Goal: Information Seeking & Learning: Learn about a topic

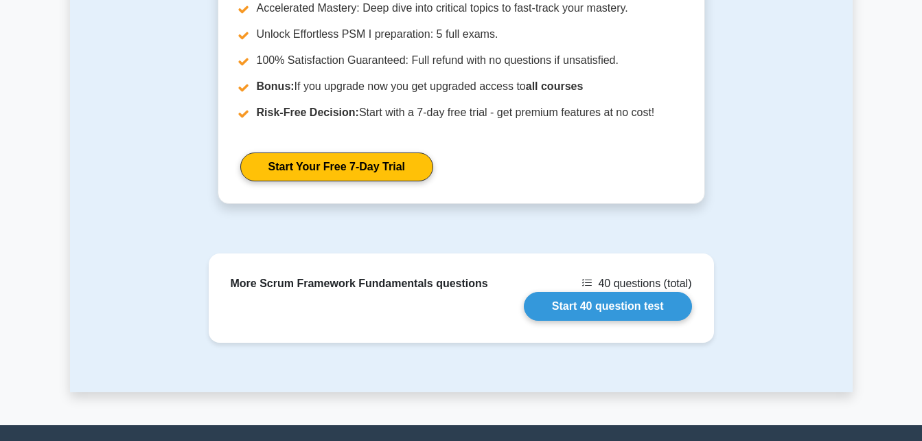
scroll to position [1609, 0]
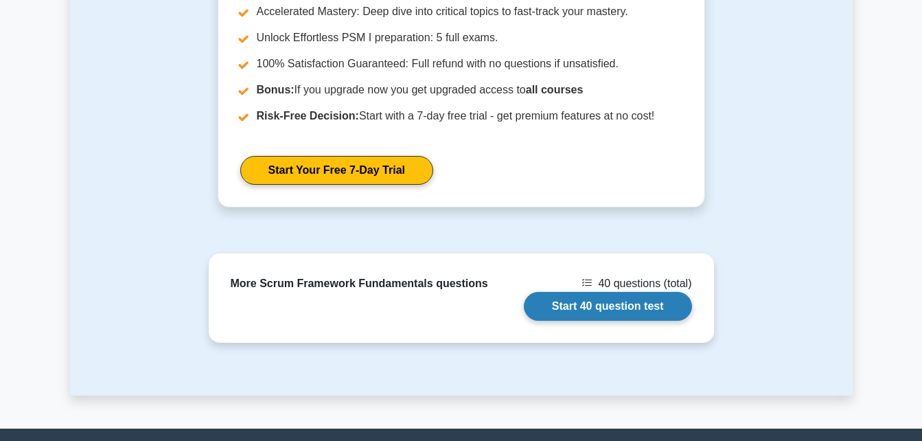
click at [608, 292] on link "Start 40 question test" at bounding box center [608, 306] width 168 height 29
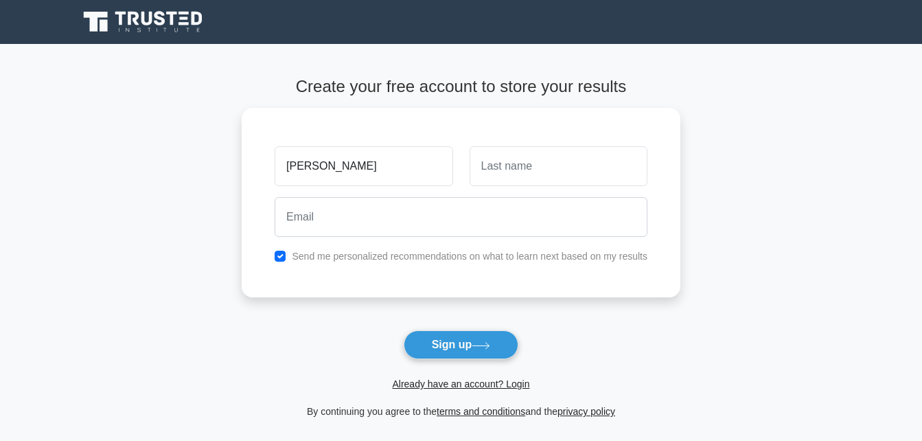
type input "Olayinka"
type input "Mobolaji"
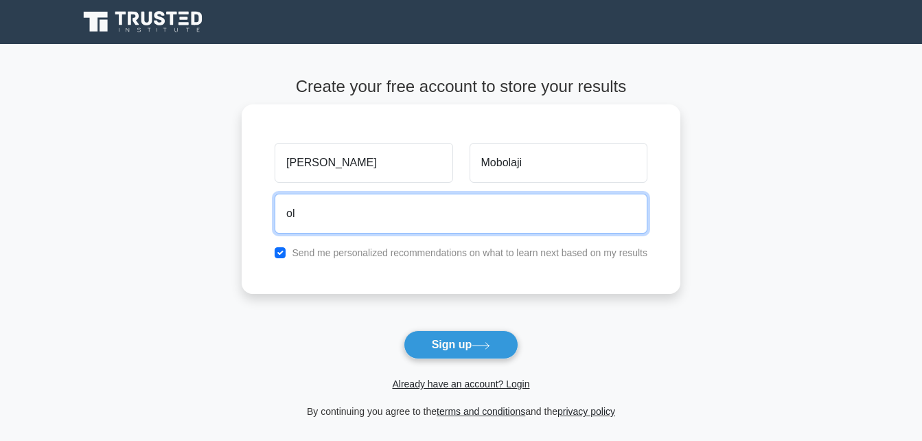
type input "o"
click at [404, 330] on button "Sign up" at bounding box center [461, 344] width 115 height 29
click at [580, 208] on input "m" at bounding box center [461, 214] width 373 height 40
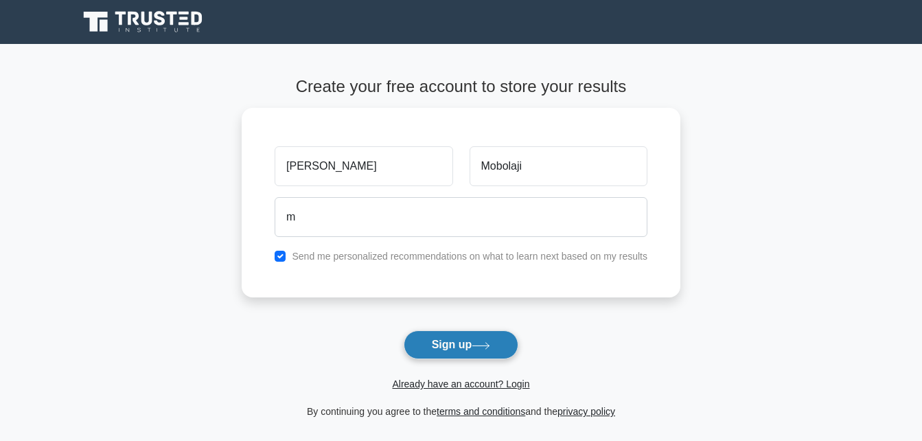
click at [503, 333] on button "Sign up" at bounding box center [461, 344] width 115 height 29
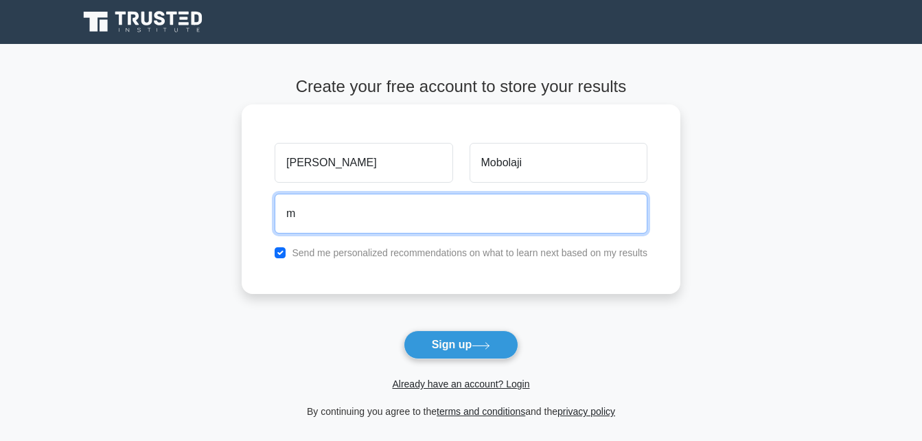
click at [371, 218] on input "m" at bounding box center [461, 214] width 373 height 40
click at [419, 218] on input "m" at bounding box center [461, 214] width 373 height 40
type input "mobolajiyinka@yahoo.com"
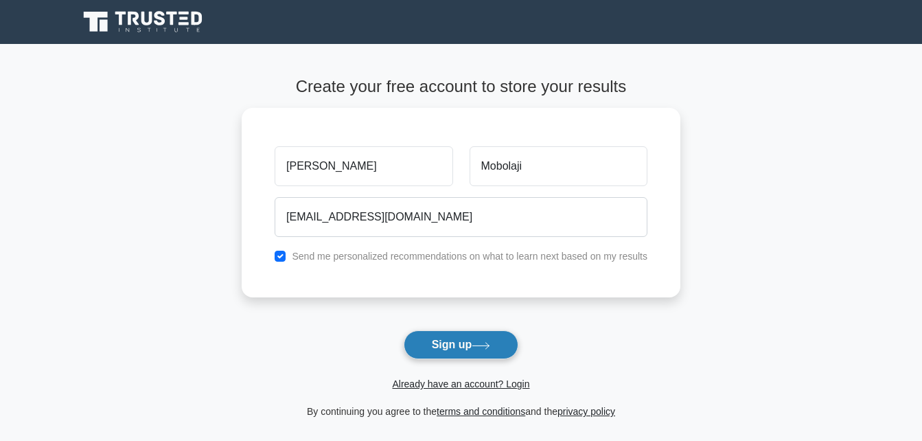
click at [464, 352] on button "Sign up" at bounding box center [461, 344] width 115 height 29
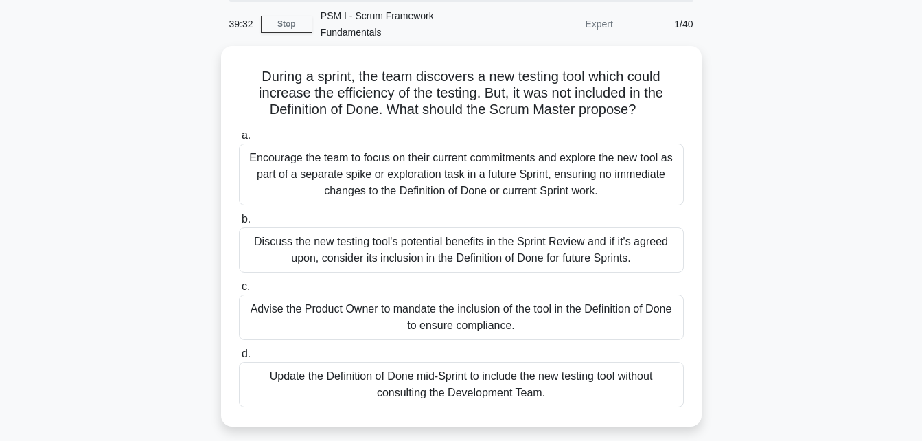
scroll to position [49, 0]
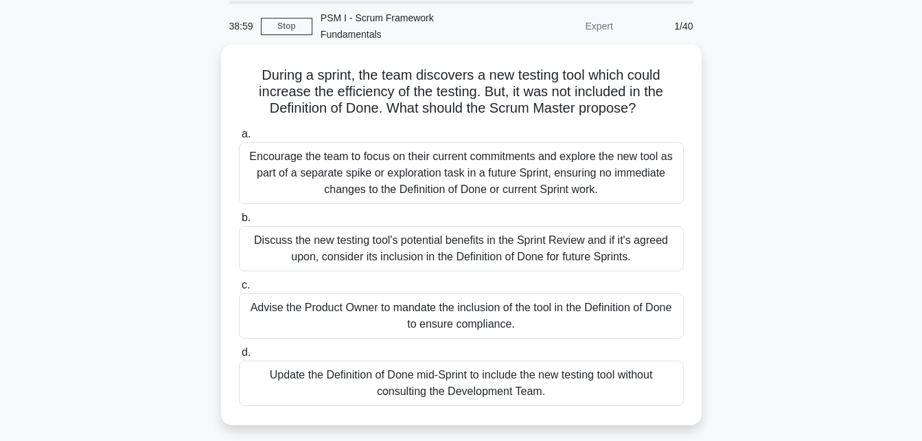
click at [486, 156] on div "Encourage the team to focus on their current commitments and explore the new to…" at bounding box center [461, 173] width 445 height 62
click at [239, 139] on input "a. Encourage the team to focus on their current commitments and explore the new…" at bounding box center [239, 134] width 0 height 9
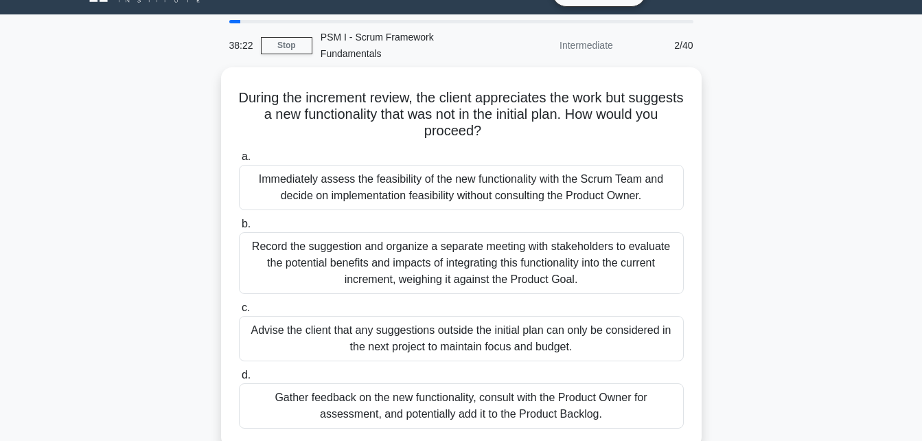
scroll to position [29, 0]
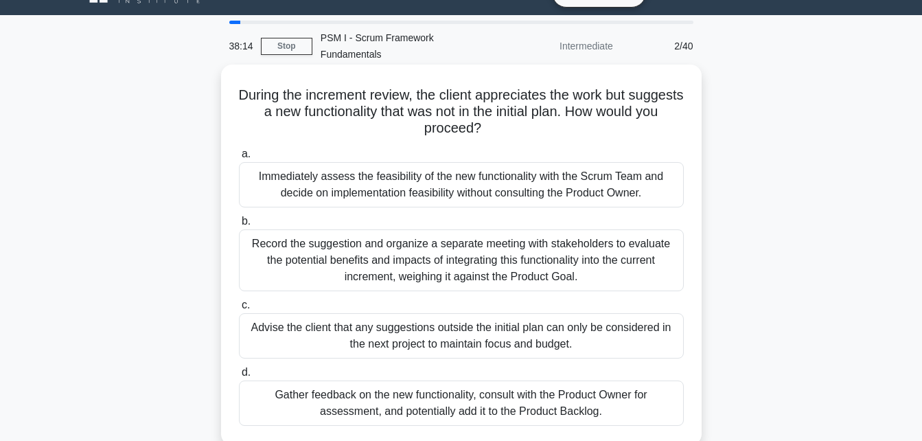
click at [526, 384] on div "Gather feedback on the new functionality, consult with the Product Owner for as…" at bounding box center [461, 403] width 445 height 45
click at [239, 377] on input "d. Gather feedback on the new functionality, consult with the Product Owner for…" at bounding box center [239, 372] width 0 height 9
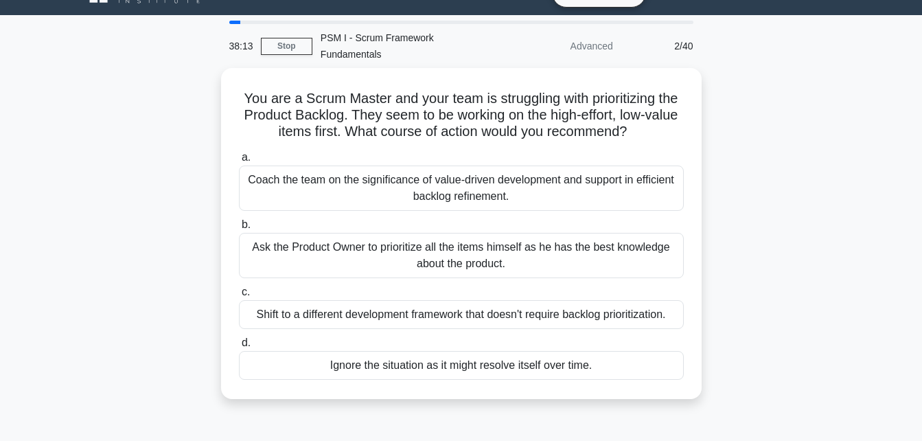
scroll to position [0, 0]
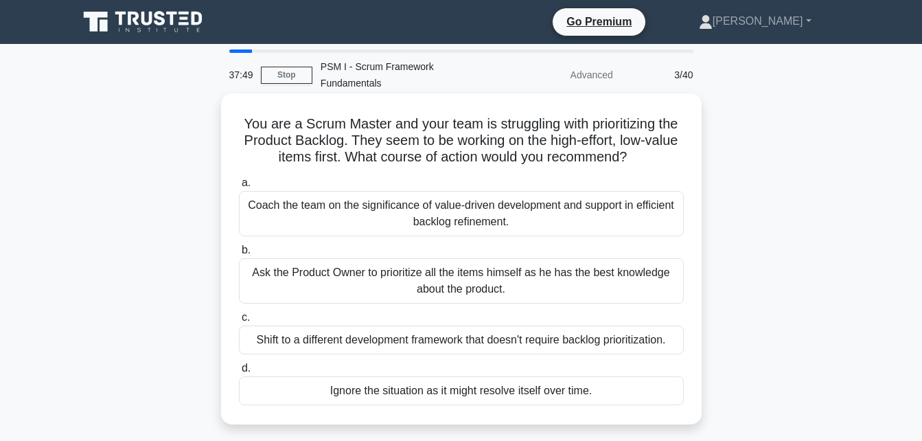
click at [542, 197] on div "Coach the team on the significance of value-driven development and support in e…" at bounding box center [461, 213] width 445 height 45
click at [239, 188] on input "a. Coach the team on the significance of value-driven development and support i…" at bounding box center [239, 183] width 0 height 9
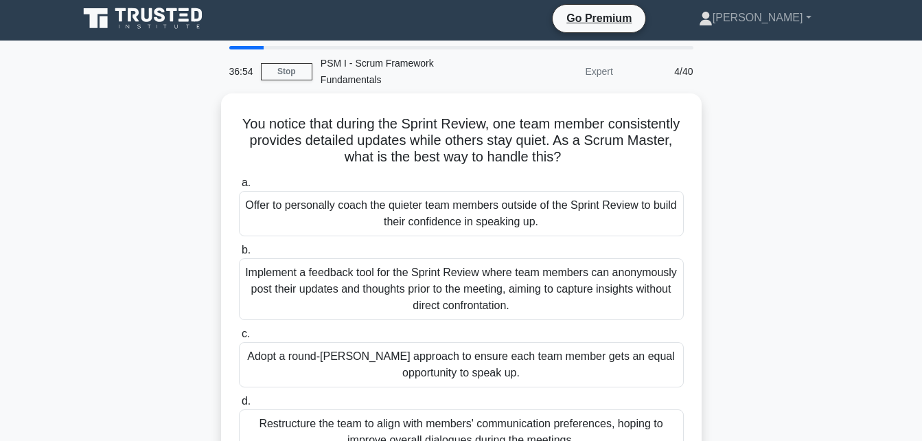
scroll to position [3, 0]
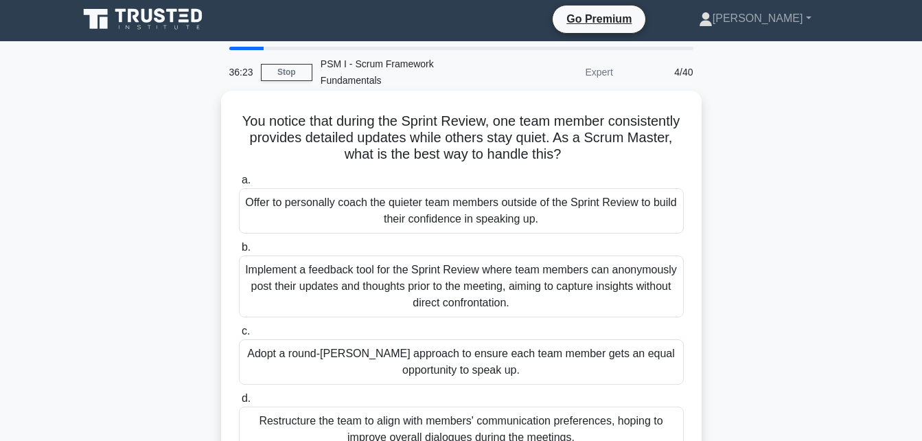
click at [543, 197] on div "Offer to personally coach the quieter team members outside of the Sprint Review…" at bounding box center [461, 210] width 445 height 45
click at [239, 185] on input "a. Offer to personally coach the quieter team members outside of the Sprint Rev…" at bounding box center [239, 180] width 0 height 9
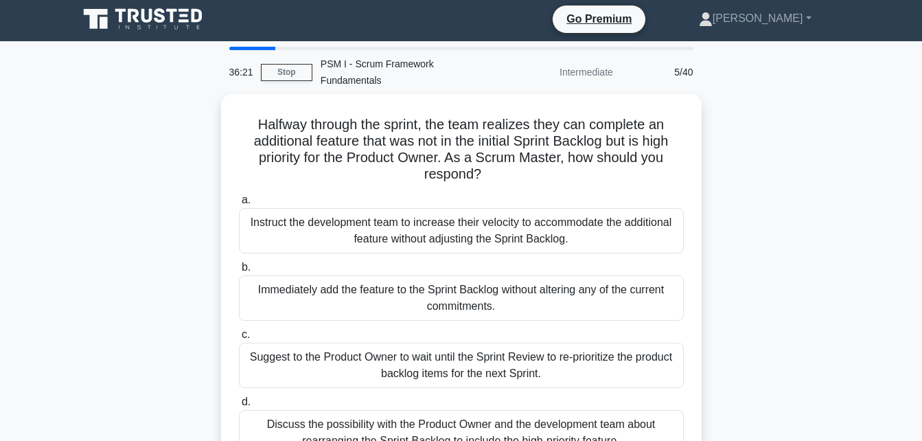
scroll to position [0, 0]
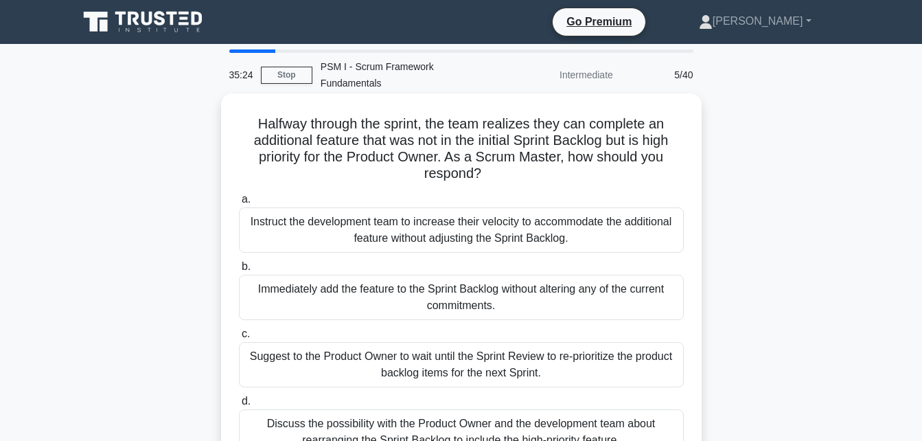
click at [569, 349] on div "Suggest to the Product Owner to wait until the Sprint Review to re-prioritize t…" at bounding box center [461, 364] width 445 height 45
click at [239, 339] on input "c. Suggest to the Product Owner to wait until the Sprint Review to re-prioritiz…" at bounding box center [239, 334] width 0 height 9
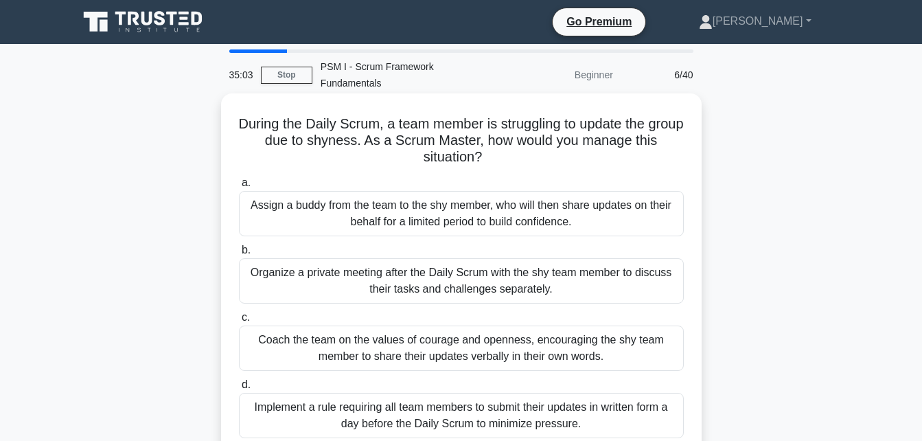
click at [555, 262] on div "Organize a private meeting after the Daily Scrum with the shy team member to di…" at bounding box center [461, 280] width 445 height 45
click at [239, 255] on input "b. Organize a private meeting after the Daily Scrum with the shy team member to…" at bounding box center [239, 250] width 0 height 9
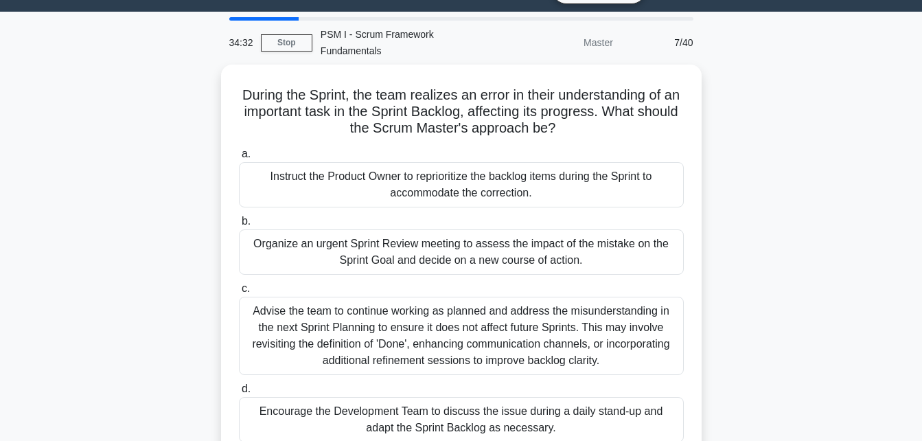
scroll to position [34, 0]
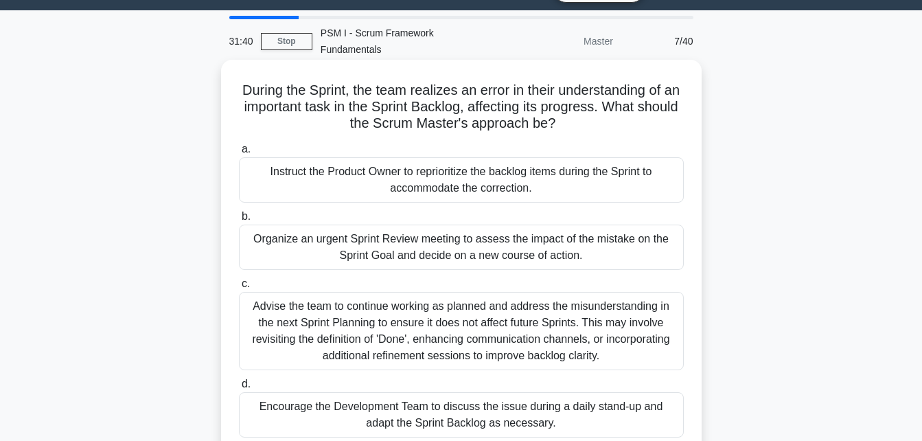
click at [603, 226] on div "Organize an urgent Sprint Review meeting to assess the impact of the mistake on…" at bounding box center [461, 247] width 445 height 45
click at [239, 221] on input "b. Organize an urgent Sprint Review meeting to assess the impact of the mistake…" at bounding box center [239, 216] width 0 height 9
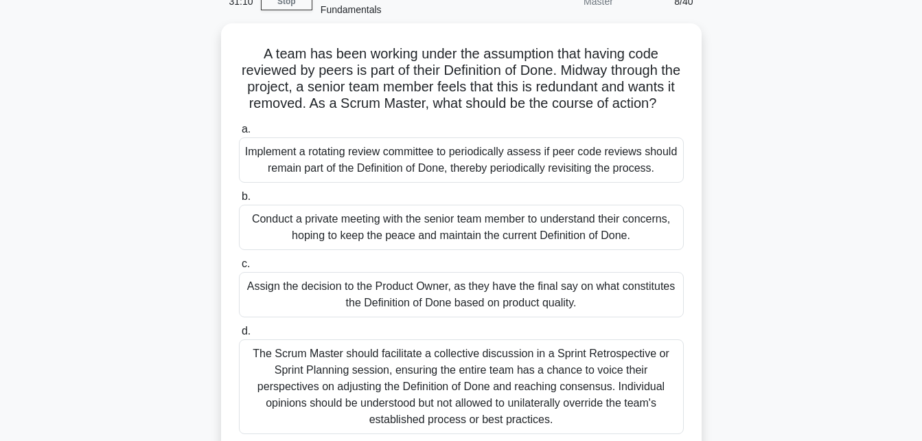
scroll to position [76, 0]
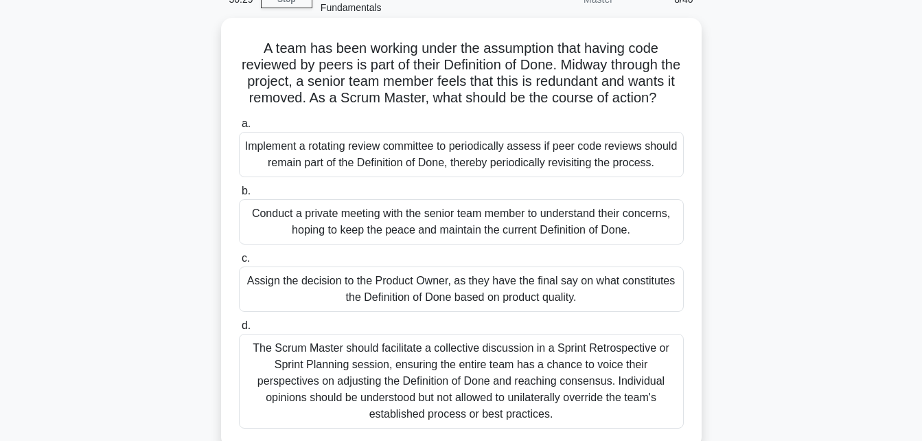
click at [487, 400] on div "The Scrum Master should facilitate a collective discussion in a Sprint Retrospe…" at bounding box center [461, 381] width 445 height 95
click at [239, 330] on input "d. The Scrum Master should facilitate a collective discussion in a Sprint Retro…" at bounding box center [239, 325] width 0 height 9
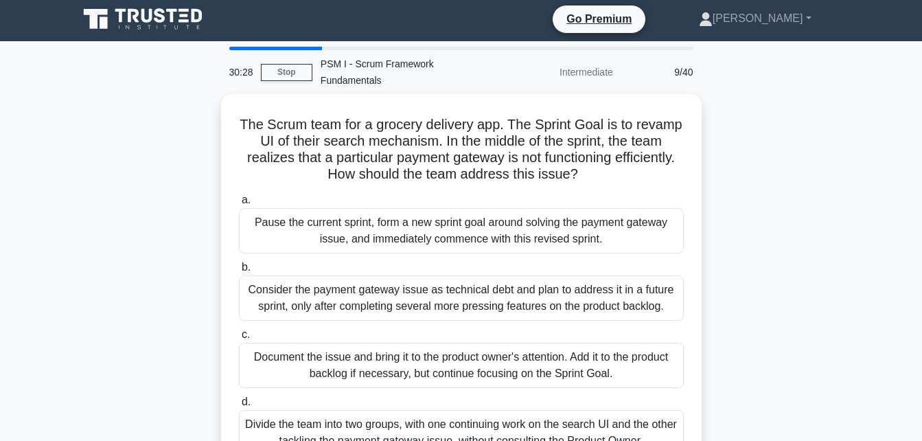
scroll to position [0, 0]
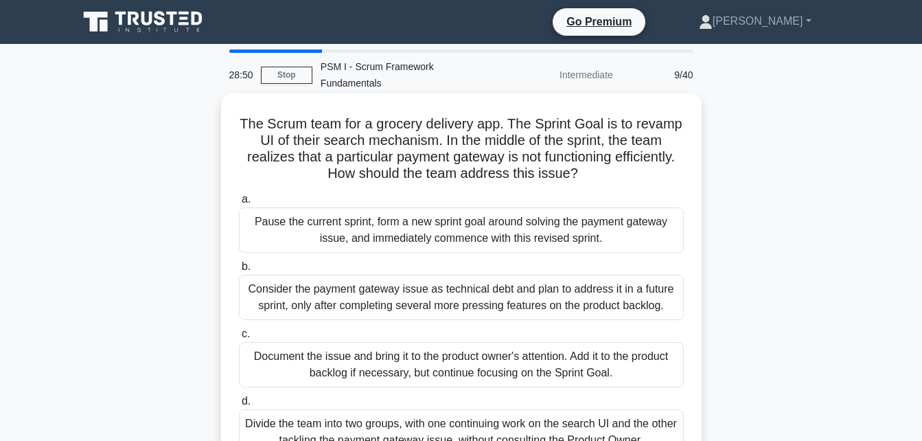
click at [425, 352] on div "Document the issue and bring it to the product owner's attention. Add it to the…" at bounding box center [461, 364] width 445 height 45
click at [239, 339] on input "c. Document the issue and bring it to the product owner's attention. Add it to …" at bounding box center [239, 334] width 0 height 9
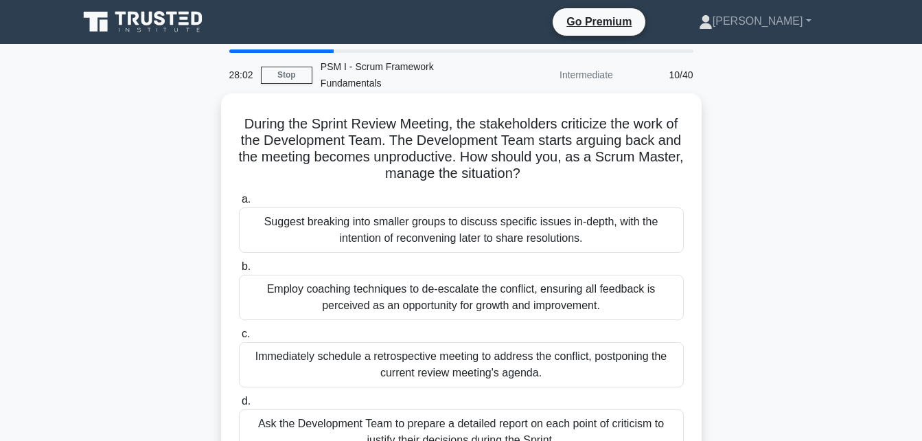
click at [380, 280] on div "Employ coaching techniques to de-escalate the conflict, ensuring all feedback i…" at bounding box center [461, 297] width 445 height 45
click at [239, 271] on input "b. Employ coaching techniques to de-escalate the conflict, ensuring all feedbac…" at bounding box center [239, 266] width 0 height 9
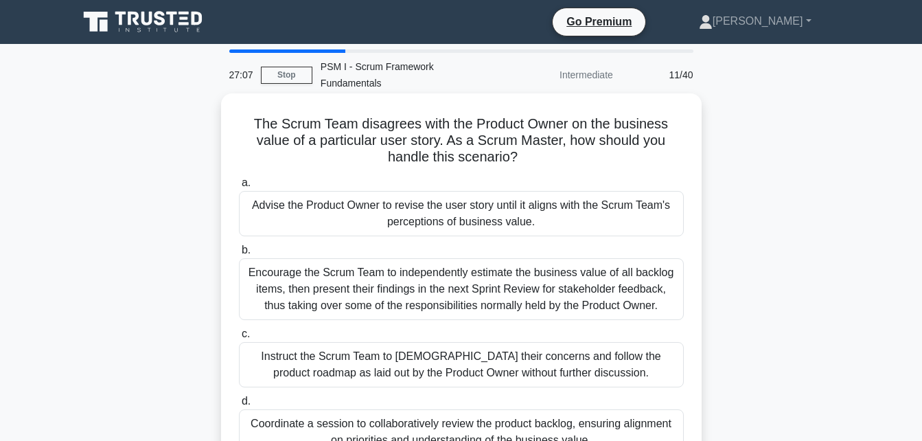
click at [453, 414] on div "Coordinate a session to collaboratively review the product backlog, ensuring al…" at bounding box center [461, 431] width 445 height 45
click at [239, 406] on input "d. Coordinate a session to collaboratively review the product backlog, ensuring…" at bounding box center [239, 401] width 0 height 9
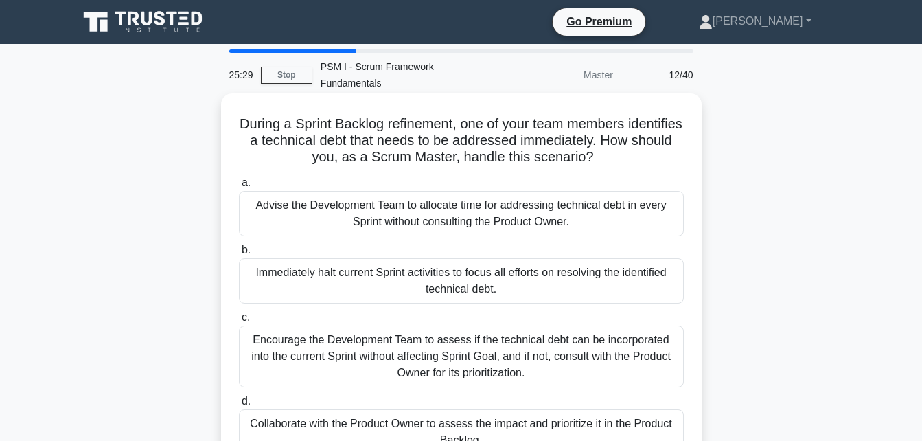
click at [395, 336] on div "Encourage the Development Team to assess if the technical debt can be incorpora…" at bounding box center [461, 357] width 445 height 62
click at [239, 322] on input "c. Encourage the Development Team to assess if the technical debt can be incorp…" at bounding box center [239, 317] width 0 height 9
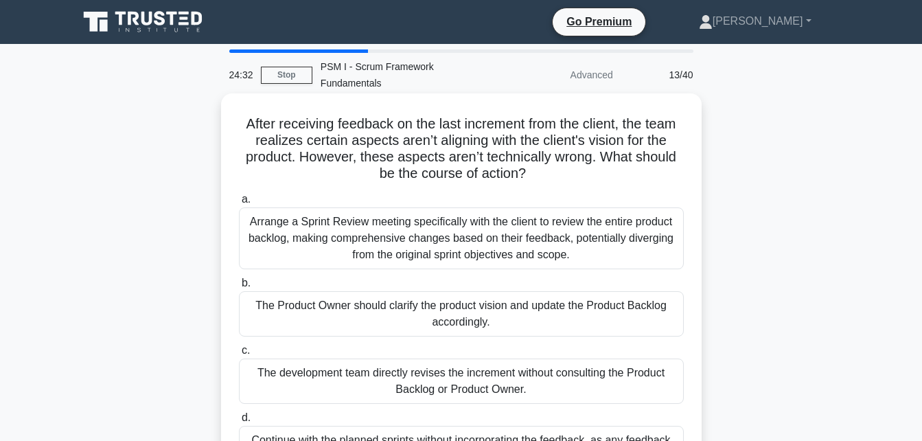
click at [541, 307] on div "The Product Owner should clarify the product vision and update the Product Back…" at bounding box center [461, 313] width 445 height 45
click at [239, 288] on input "b. The Product Owner should clarify the product vision and update the Product B…" at bounding box center [239, 283] width 0 height 9
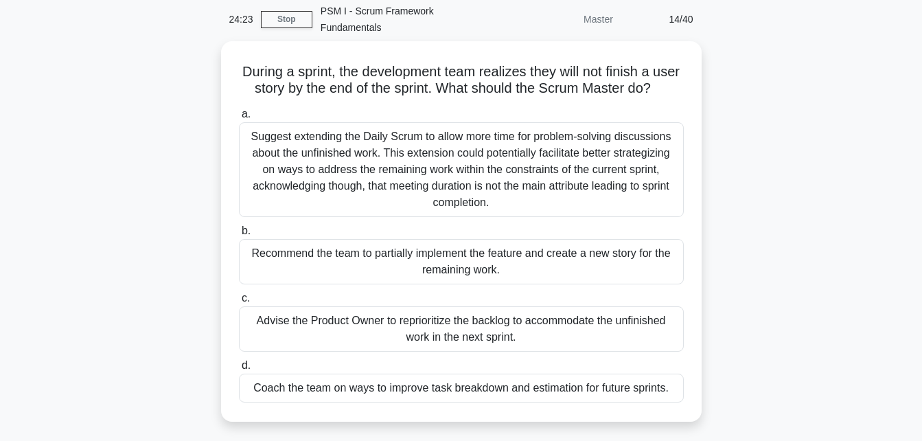
scroll to position [55, 0]
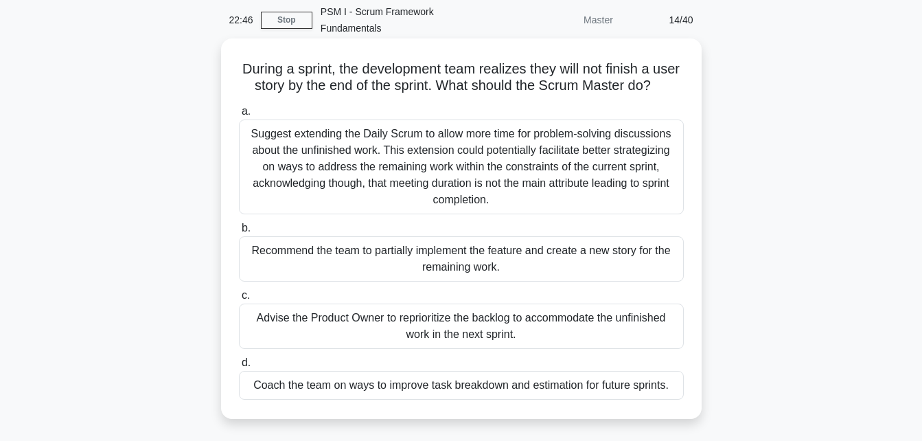
click at [542, 324] on div "Advise the Product Owner to reprioritize the backlog to accommodate the unfinis…" at bounding box center [461, 326] width 445 height 45
click at [239, 300] on input "c. Advise the Product Owner to reprioritize the backlog to accommodate the unfi…" at bounding box center [239, 295] width 0 height 9
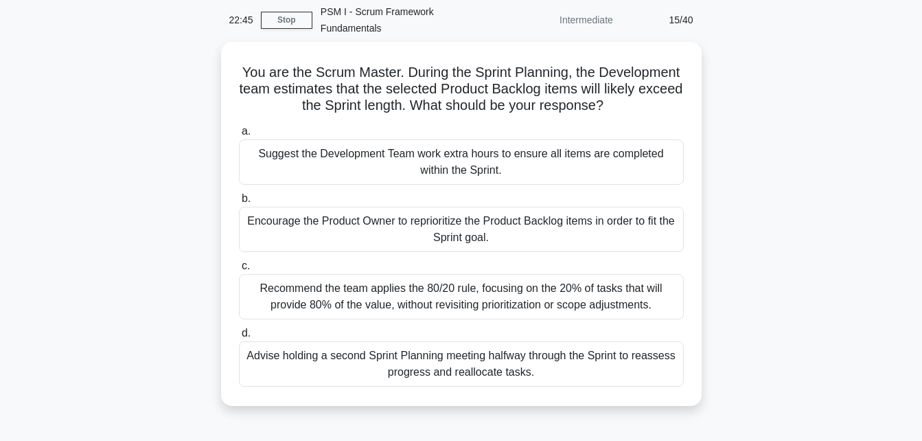
scroll to position [0, 0]
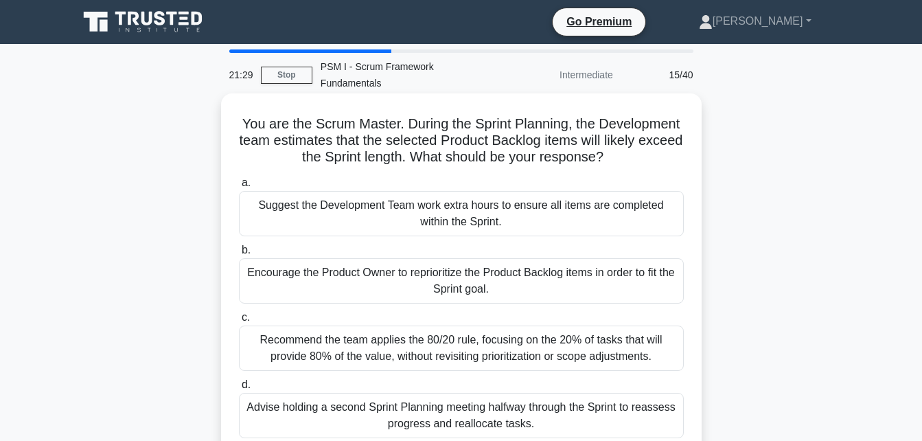
click at [464, 258] on div "Encourage the Product Owner to reprioritize the Product Backlog items in order …" at bounding box center [461, 280] width 445 height 45
click at [239, 255] on input "b. Encourage the Product Owner to reprioritize the Product Backlog items in ord…" at bounding box center [239, 250] width 0 height 9
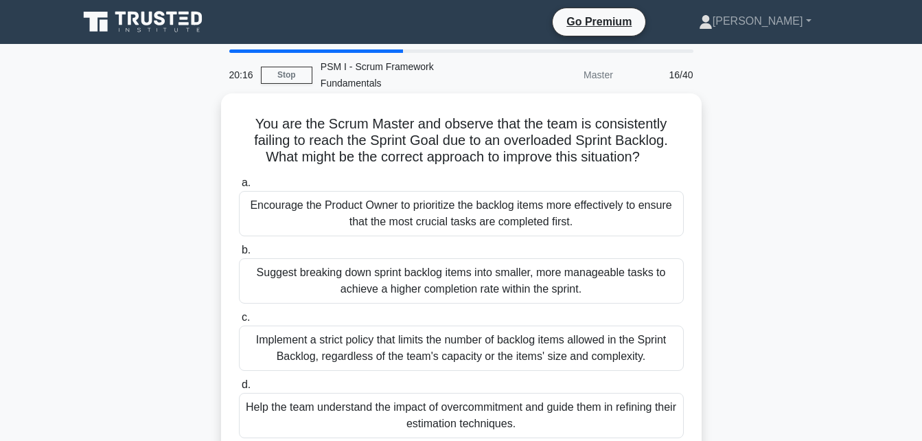
click at [444, 401] on div "Help the team understand the impact of overcommitment and guide them in refinin…" at bounding box center [461, 415] width 445 height 45
click at [239, 389] on input "d. Help the team understand the impact of overcommitment and guide them in refi…" at bounding box center [239, 385] width 0 height 9
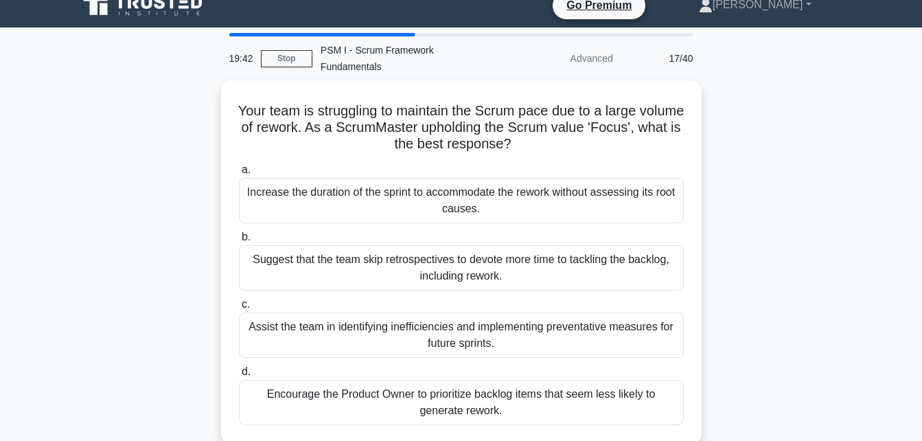
scroll to position [15, 0]
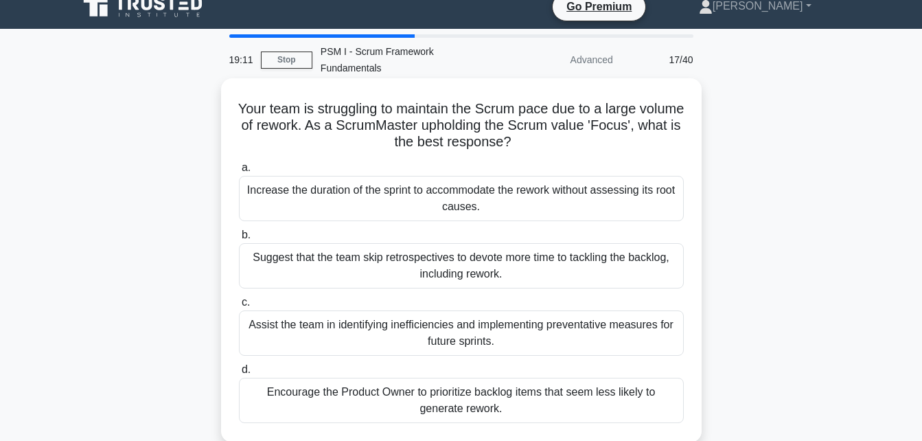
click at [484, 311] on div "Assist the team in identifying inefficiencies and implementing preventative mea…" at bounding box center [461, 332] width 445 height 45
click at [239, 307] on input "c. Assist the team in identifying inefficiencies and implementing preventative …" at bounding box center [239, 302] width 0 height 9
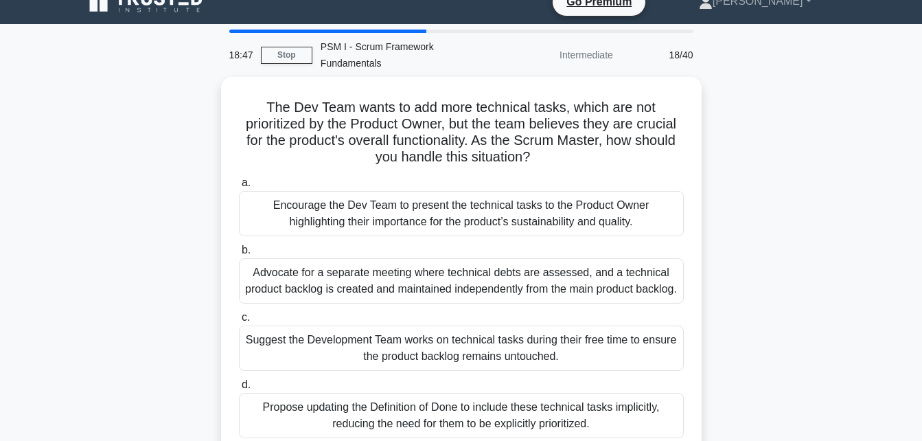
scroll to position [19, 0]
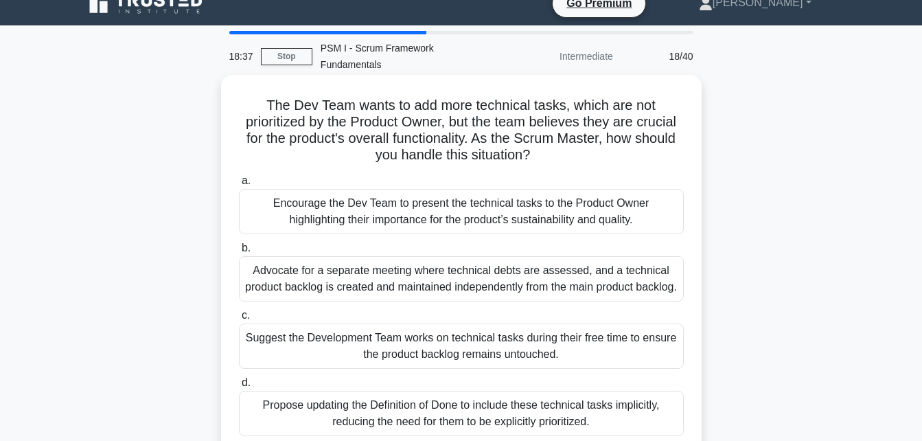
click at [539, 200] on div "Encourage the Dev Team to present the technical tasks to the Product Owner high…" at bounding box center [461, 211] width 445 height 45
click at [239, 185] on input "a. Encourage the Dev Team to present the technical tasks to the Product Owner h…" at bounding box center [239, 181] width 0 height 9
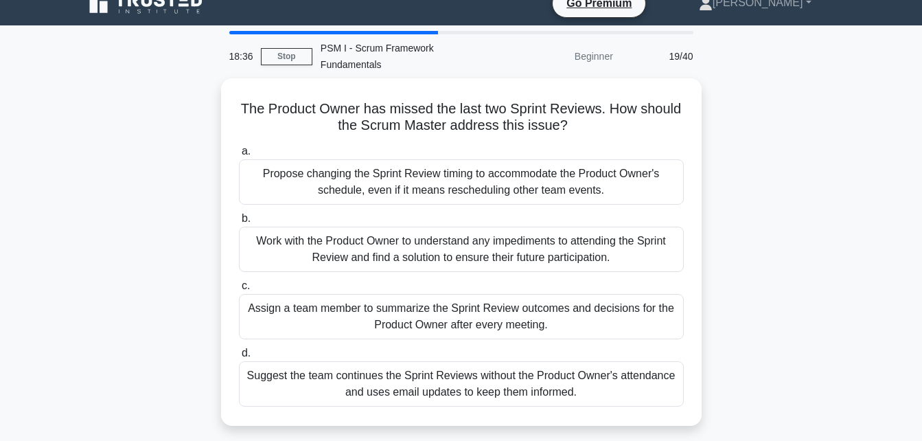
scroll to position [0, 0]
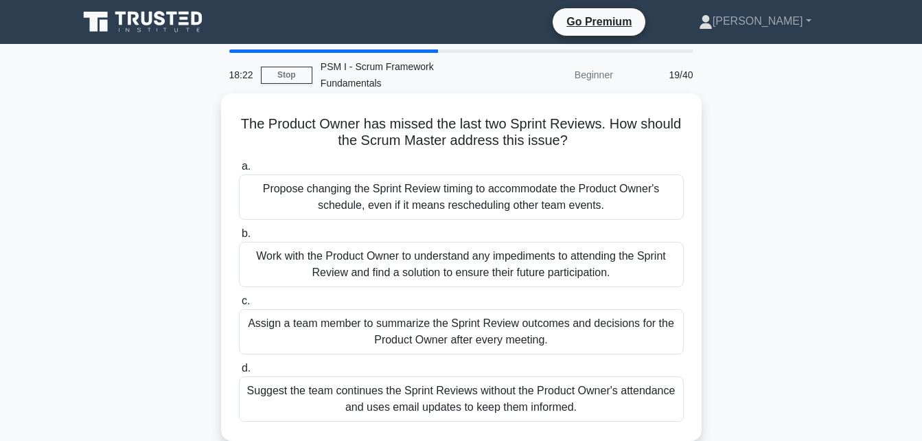
click at [503, 249] on div "Work with the Product Owner to understand any impediments to attending the Spri…" at bounding box center [461, 264] width 445 height 45
click at [239, 238] on input "b. Work with the Product Owner to understand any impediments to attending the S…" at bounding box center [239, 233] width 0 height 9
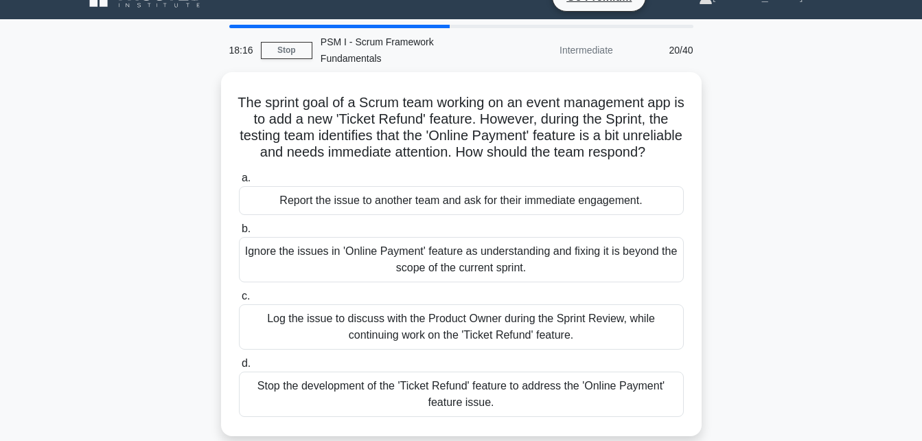
scroll to position [23, 0]
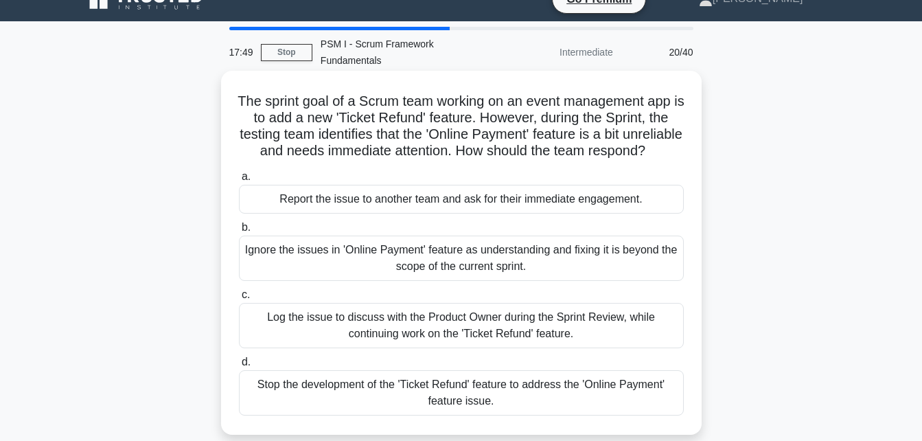
click at [497, 330] on div "Log the issue to discuss with the Product Owner during the Sprint Review, while…" at bounding box center [461, 325] width 445 height 45
click at [239, 299] on input "c. Log the issue to discuss with the Product Owner during the Sprint Review, wh…" at bounding box center [239, 295] width 0 height 9
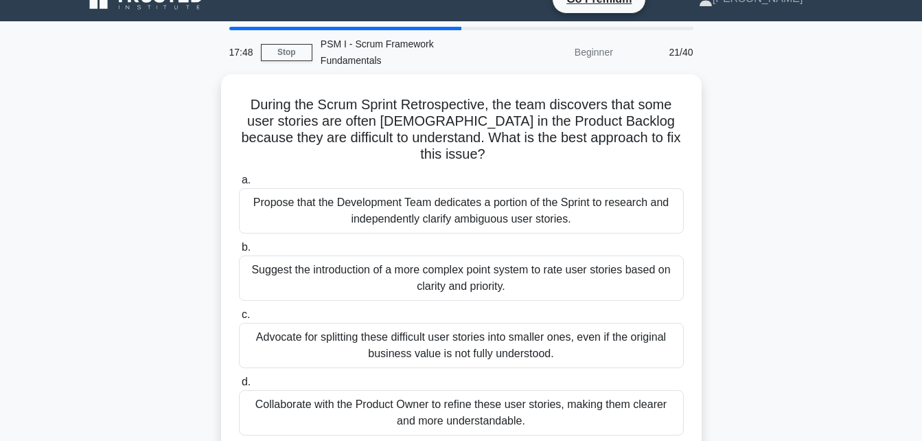
scroll to position [0, 0]
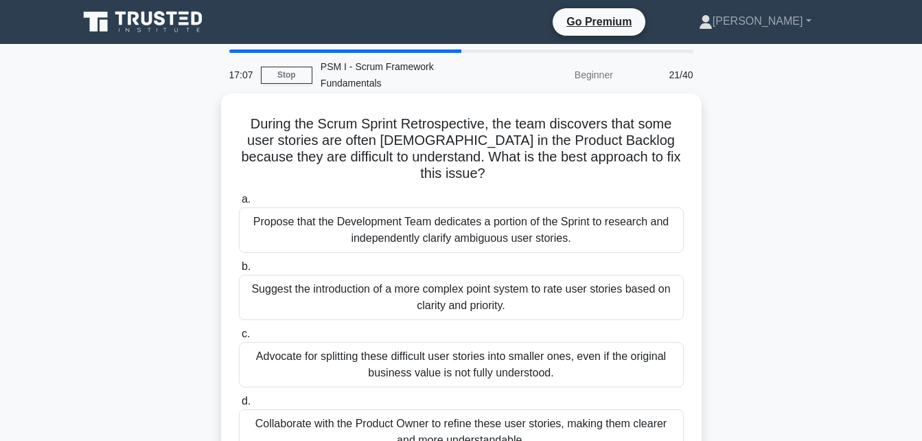
click at [529, 415] on div "Collaborate with the Product Owner to refine these user stories, making them cl…" at bounding box center [461, 431] width 445 height 45
click at [239, 406] on input "d. Collaborate with the Product Owner to refine these user stories, making them…" at bounding box center [239, 401] width 0 height 9
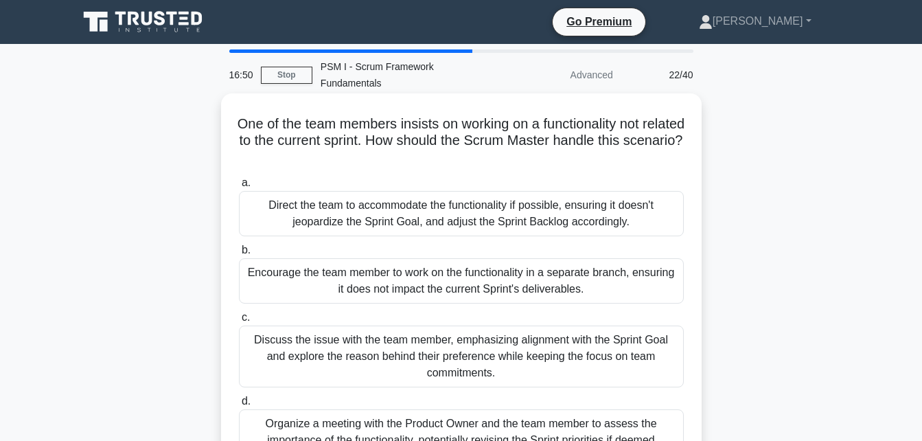
click at [500, 343] on div "Discuss the issue with the team member, emphasizing alignment with the Sprint G…" at bounding box center [461, 357] width 445 height 62
click at [239, 322] on input "c. Discuss the issue with the team member, emphasizing alignment with the Sprin…" at bounding box center [239, 317] width 0 height 9
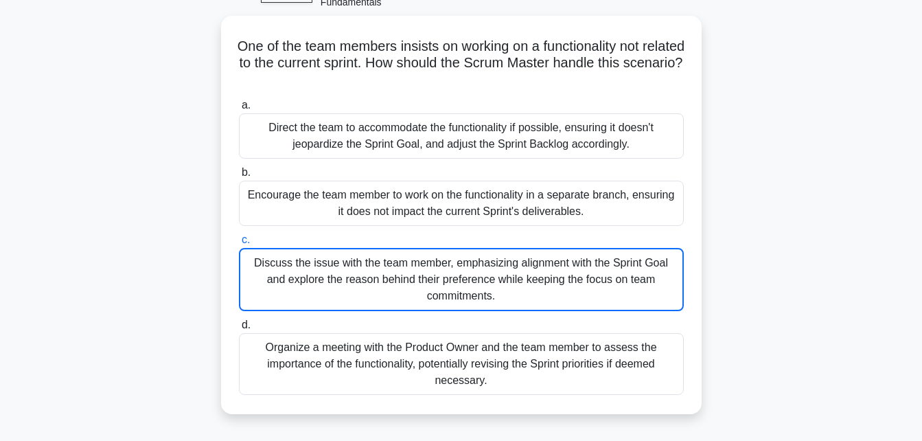
scroll to position [31, 0]
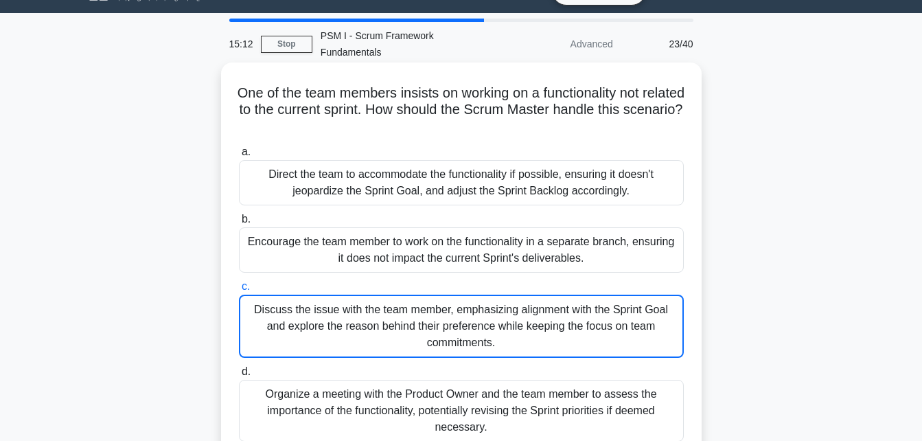
click at [377, 303] on div "Discuss the issue with the team member, emphasizing alignment with the Sprint G…" at bounding box center [461, 326] width 445 height 63
click at [239, 291] on input "c. Discuss the issue with the team member, emphasizing alignment with the Sprin…" at bounding box center [239, 286] width 0 height 9
click at [409, 304] on div "Discuss the issue with the team member, emphasizing alignment with the Sprint G…" at bounding box center [461, 326] width 445 height 63
click at [239, 291] on input "c. Discuss the issue with the team member, emphasizing alignment with the Sprin…" at bounding box center [239, 286] width 0 height 9
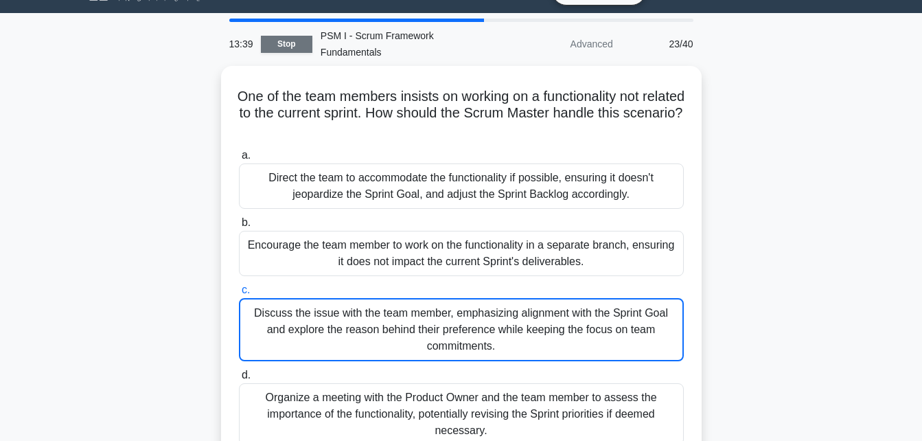
click at [294, 36] on link "Stop" at bounding box center [287, 44] width 52 height 17
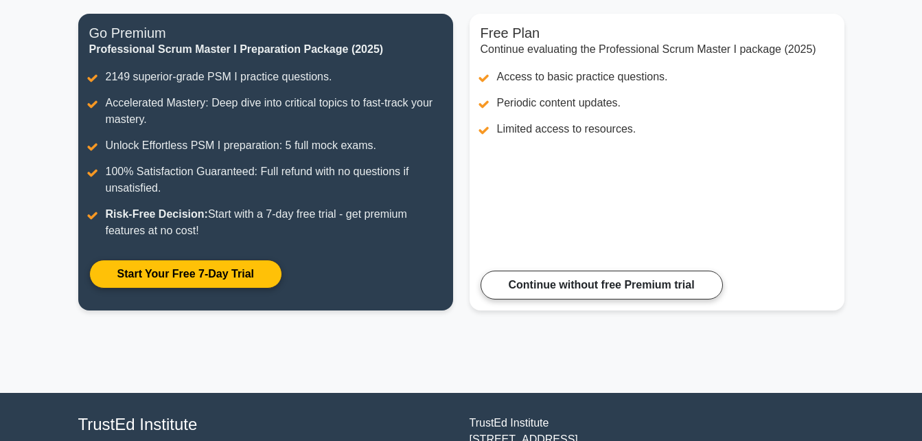
scroll to position [173, 0]
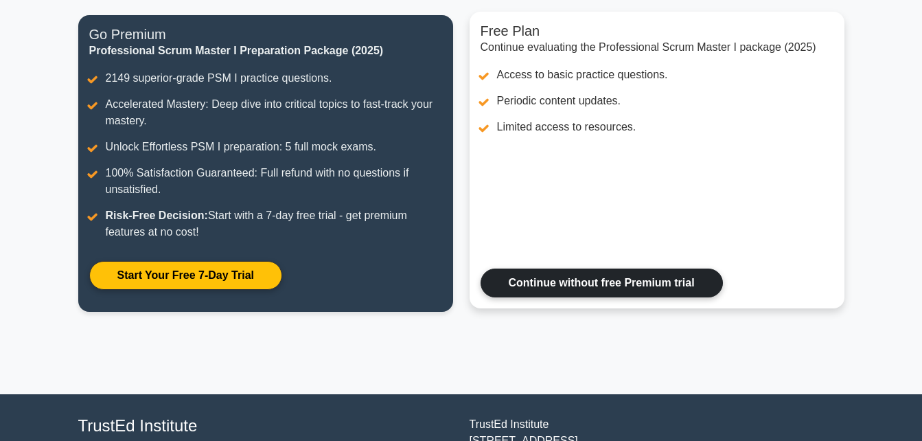
click at [619, 281] on link "Continue without free Premium trial" at bounding box center [602, 283] width 242 height 29
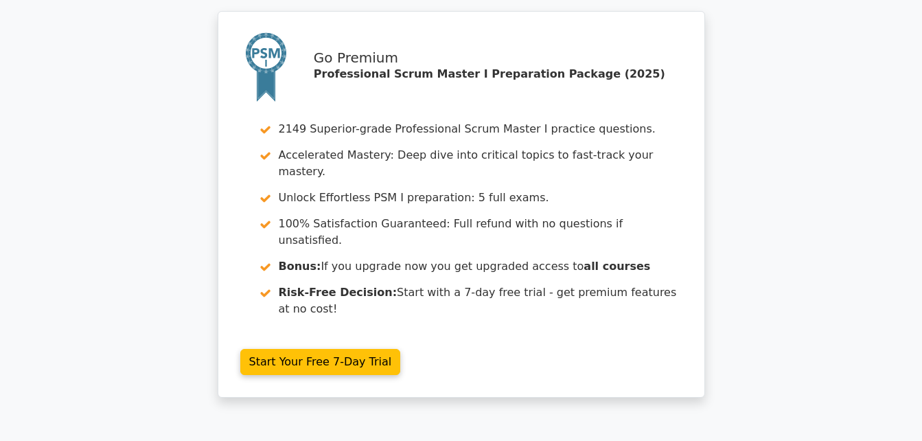
scroll to position [2048, 0]
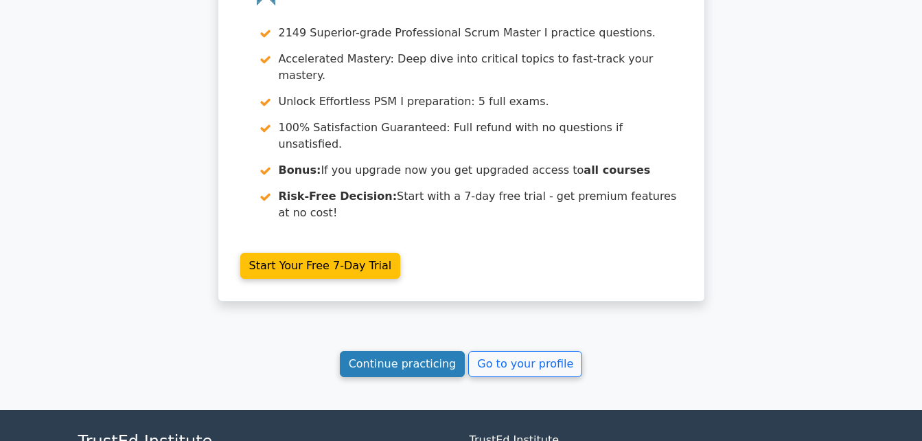
click at [392, 351] on link "Continue practicing" at bounding box center [403, 364] width 126 height 26
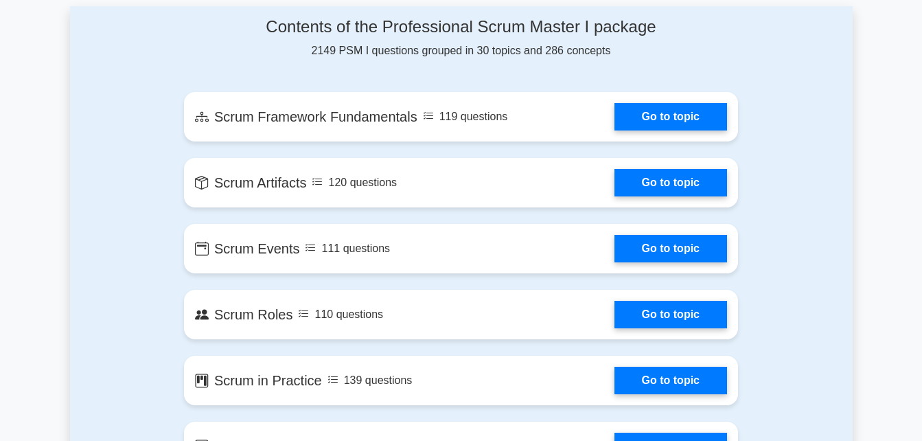
scroll to position [935, 0]
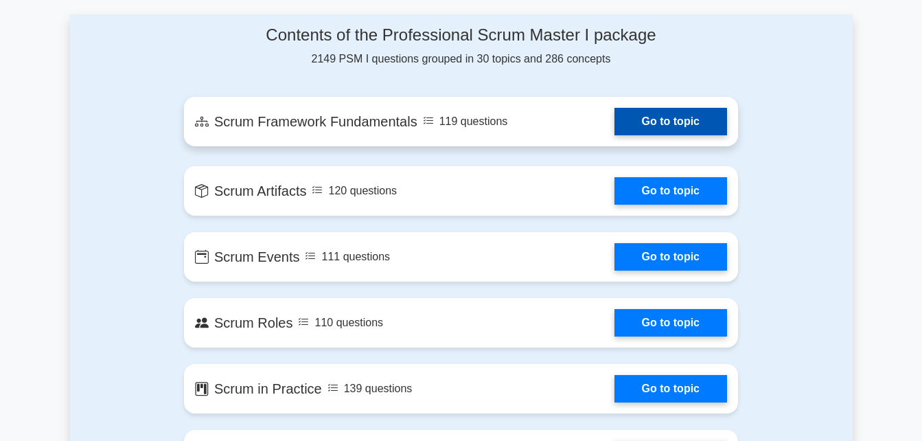
click at [651, 124] on link "Go to topic" at bounding box center [671, 121] width 113 height 27
